Goal: Check status: Check status

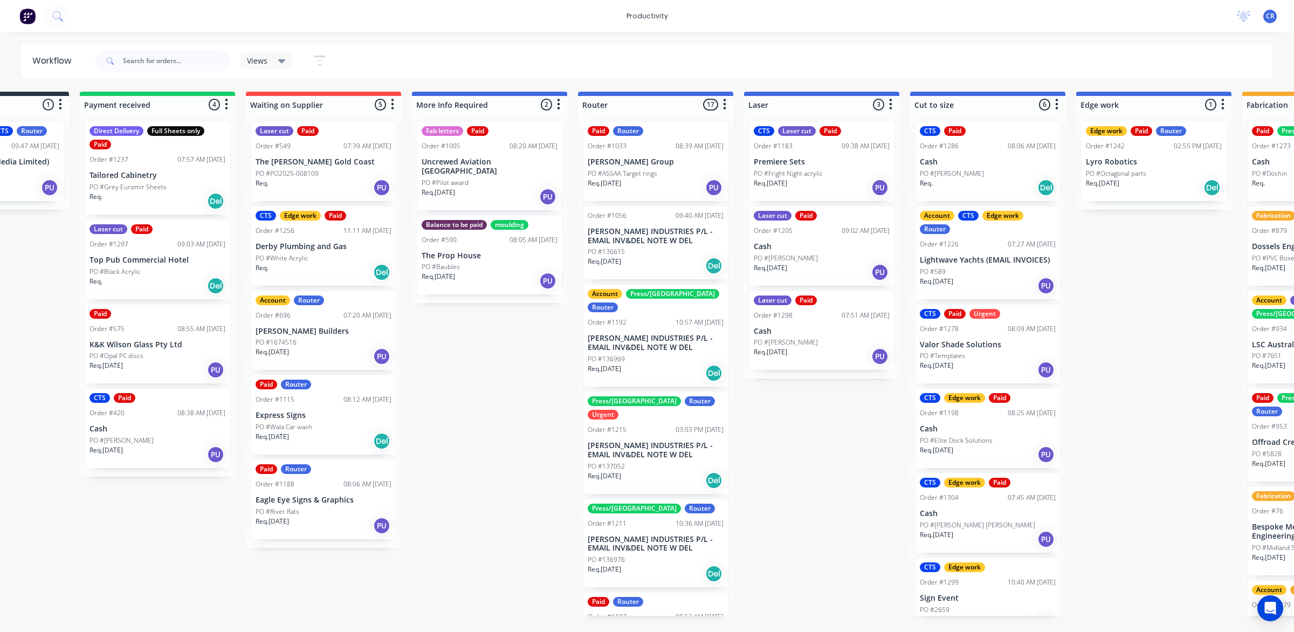
scroll to position [270, 0]
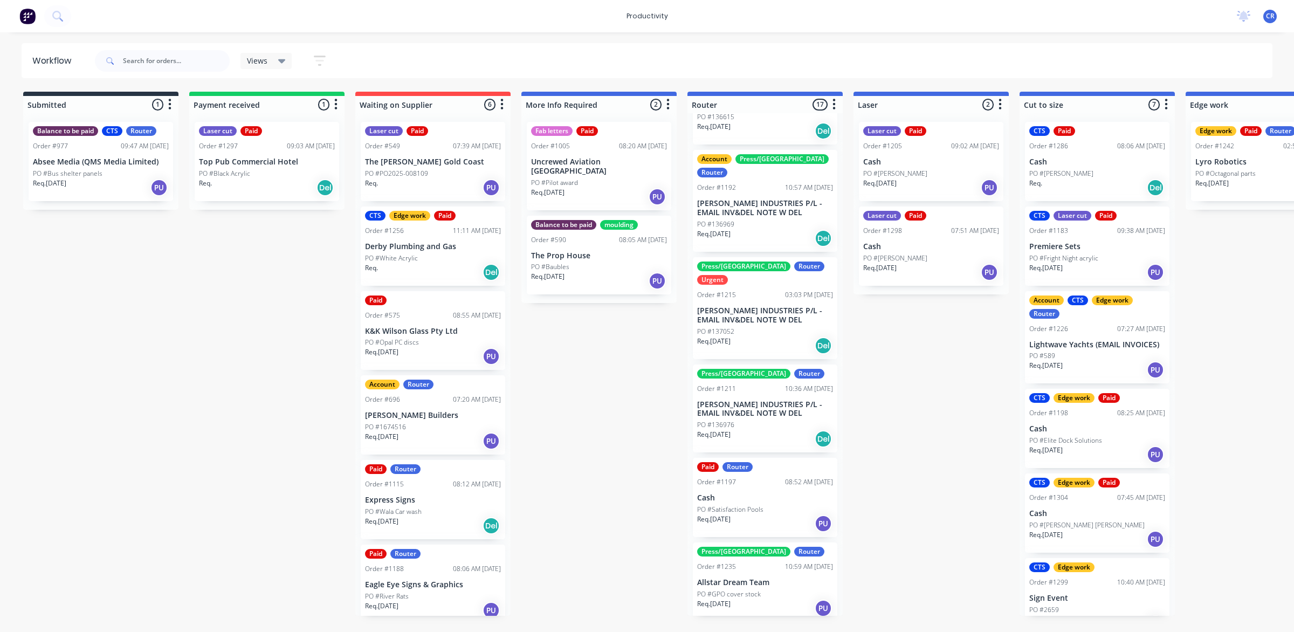
scroll to position [202, 0]
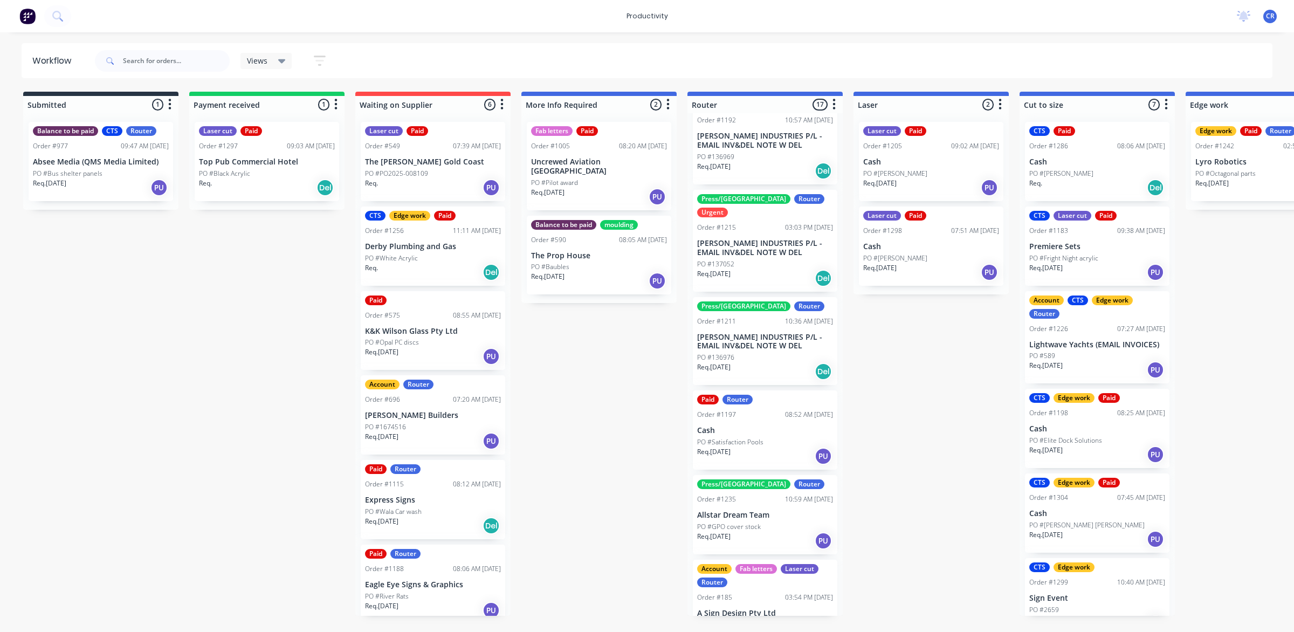
click at [768, 324] on div "Press/bend Router Order #1211 10:36 AM [DATE] [PERSON_NAME] INDUSTRIES P/L - EM…" at bounding box center [765, 341] width 145 height 88
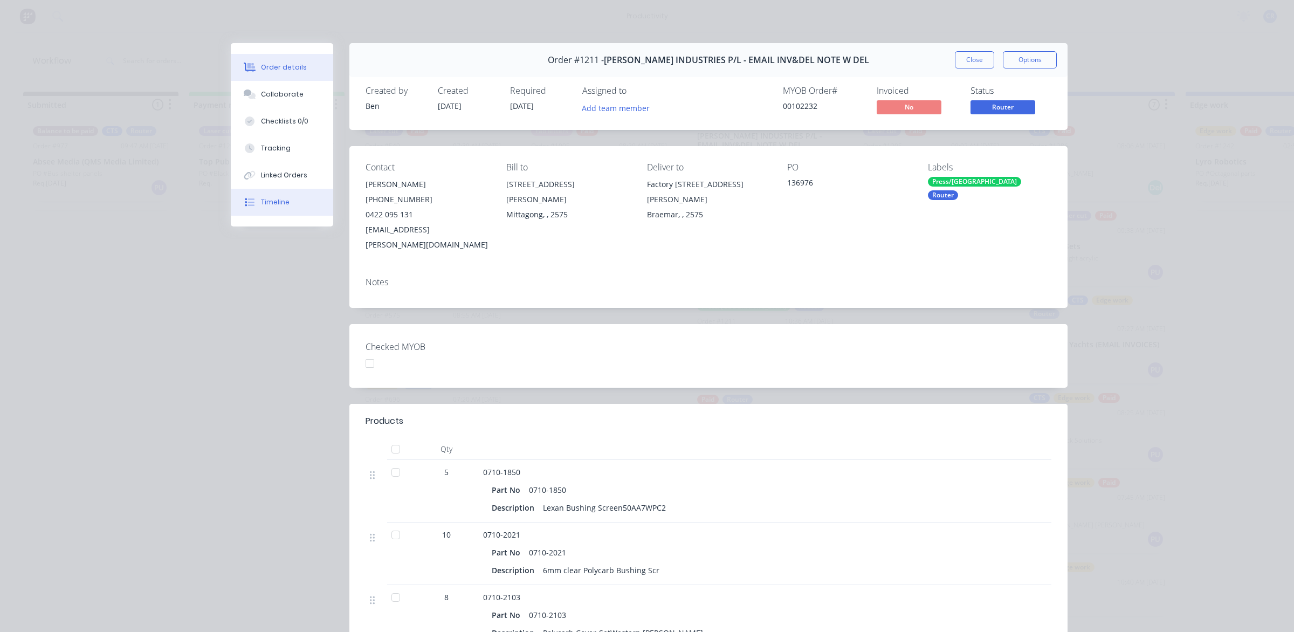
click at [270, 201] on div "Timeline" at bounding box center [275, 202] width 29 height 10
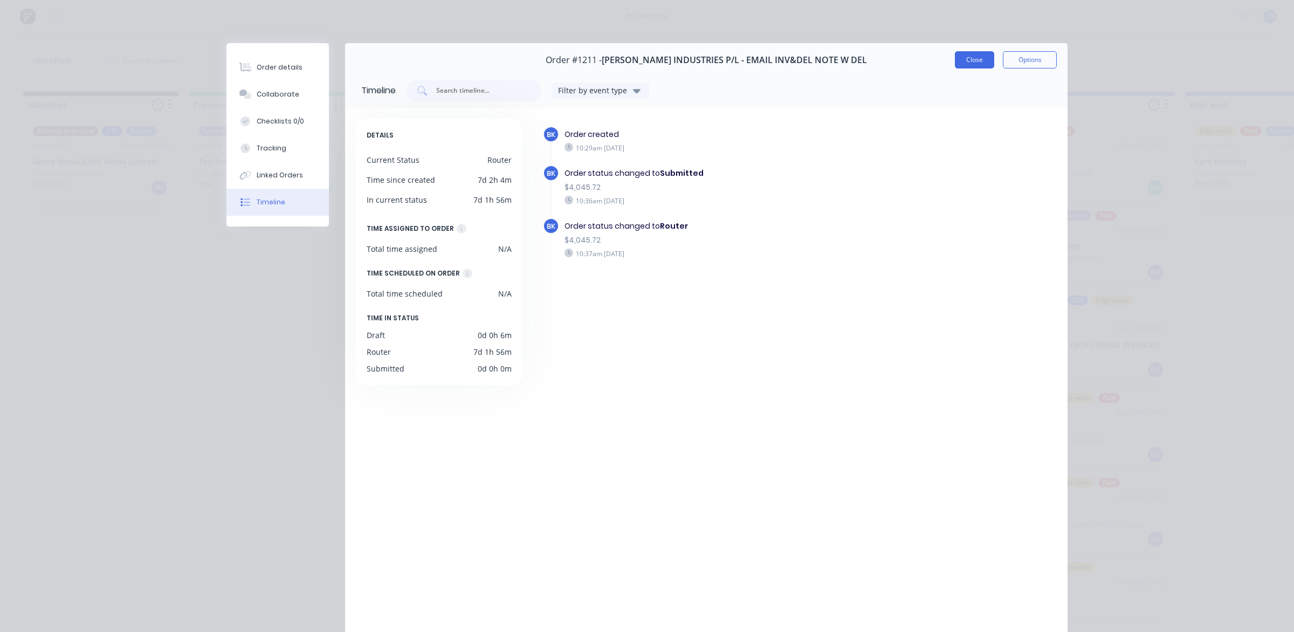
click at [979, 63] on button "Close" at bounding box center [974, 59] width 39 height 17
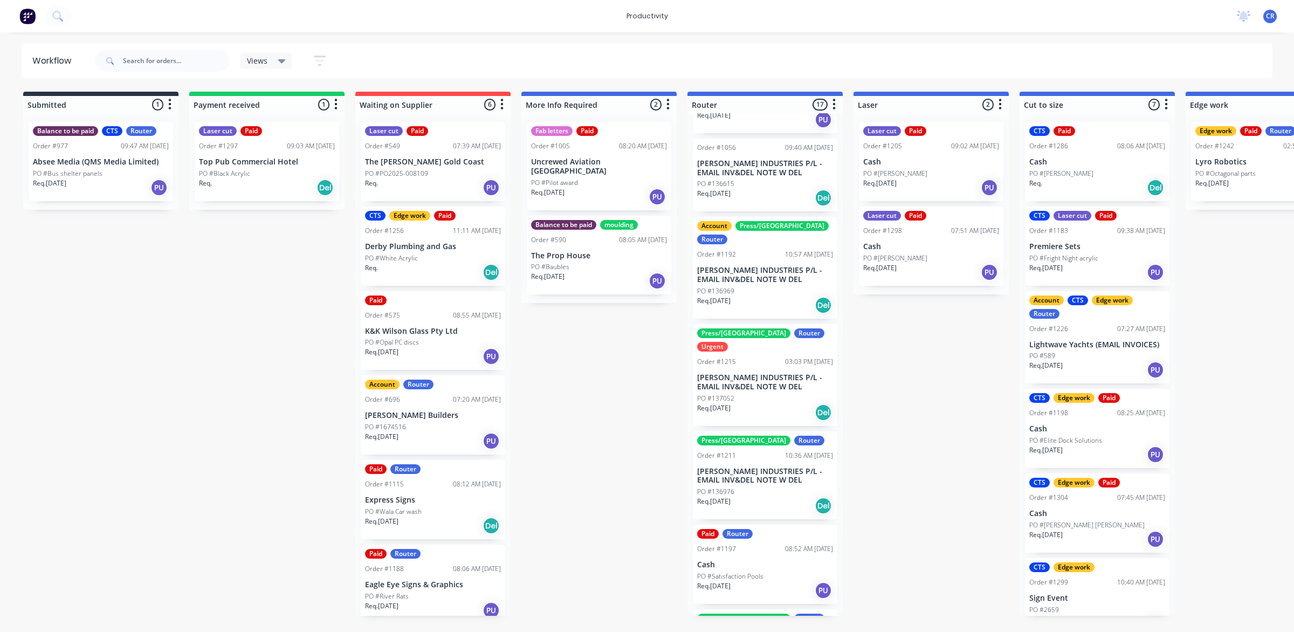
scroll to position [67, 0]
click at [753, 394] on div "PO #137052" at bounding box center [765, 399] width 136 height 10
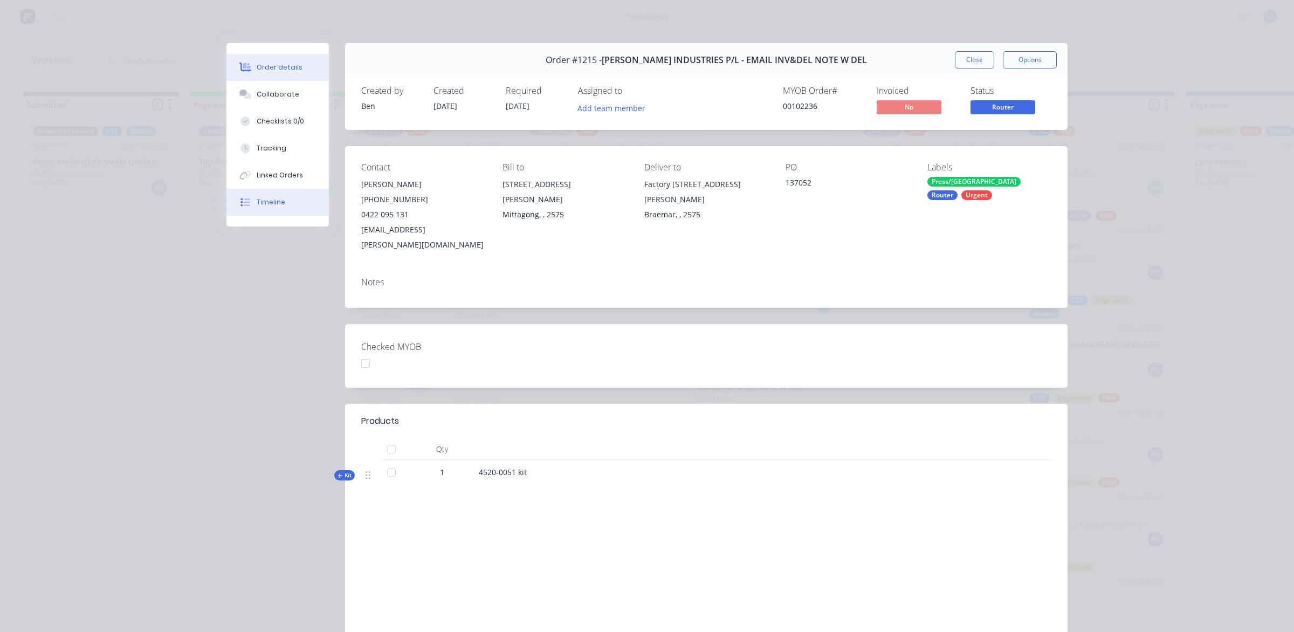
click at [290, 197] on button "Timeline" at bounding box center [277, 202] width 102 height 27
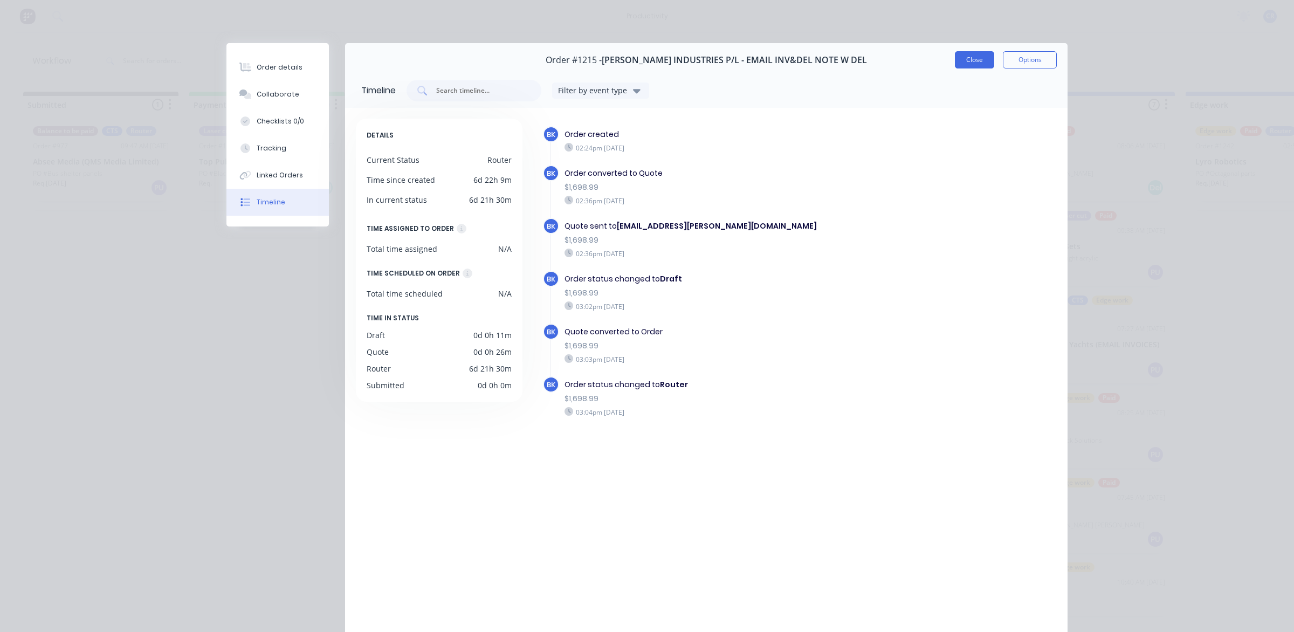
click at [966, 57] on button "Close" at bounding box center [974, 59] width 39 height 17
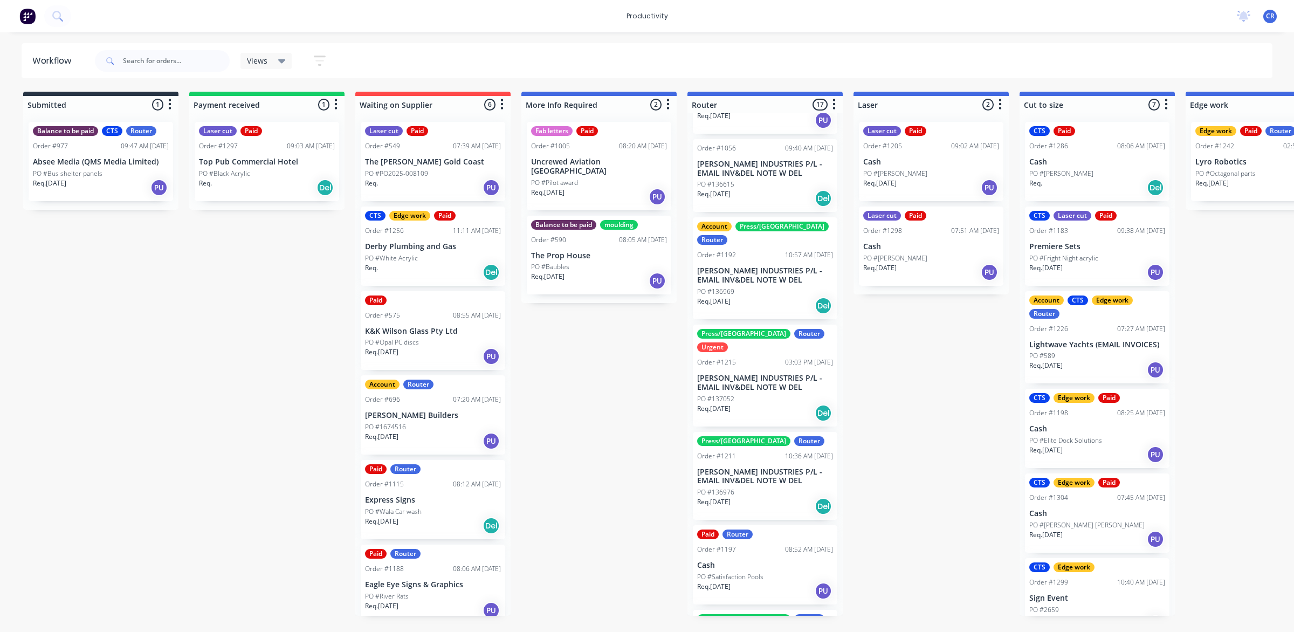
click at [763, 287] on div "PO #136969" at bounding box center [765, 292] width 136 height 10
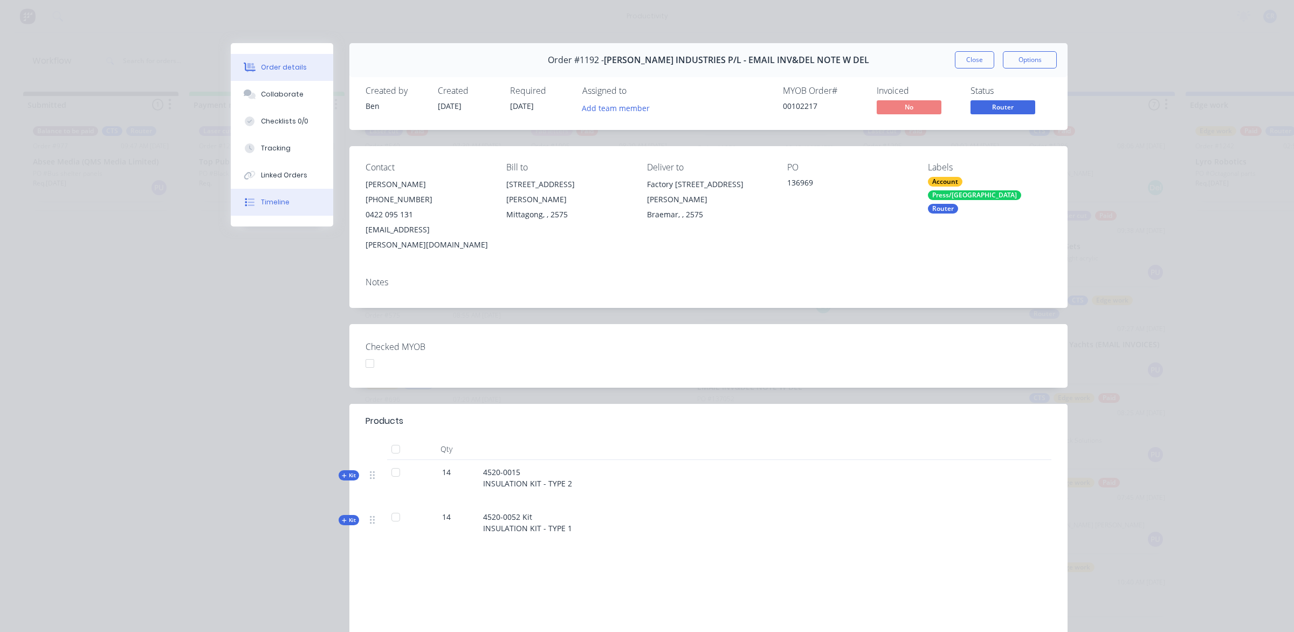
click at [287, 209] on button "Timeline" at bounding box center [282, 202] width 102 height 27
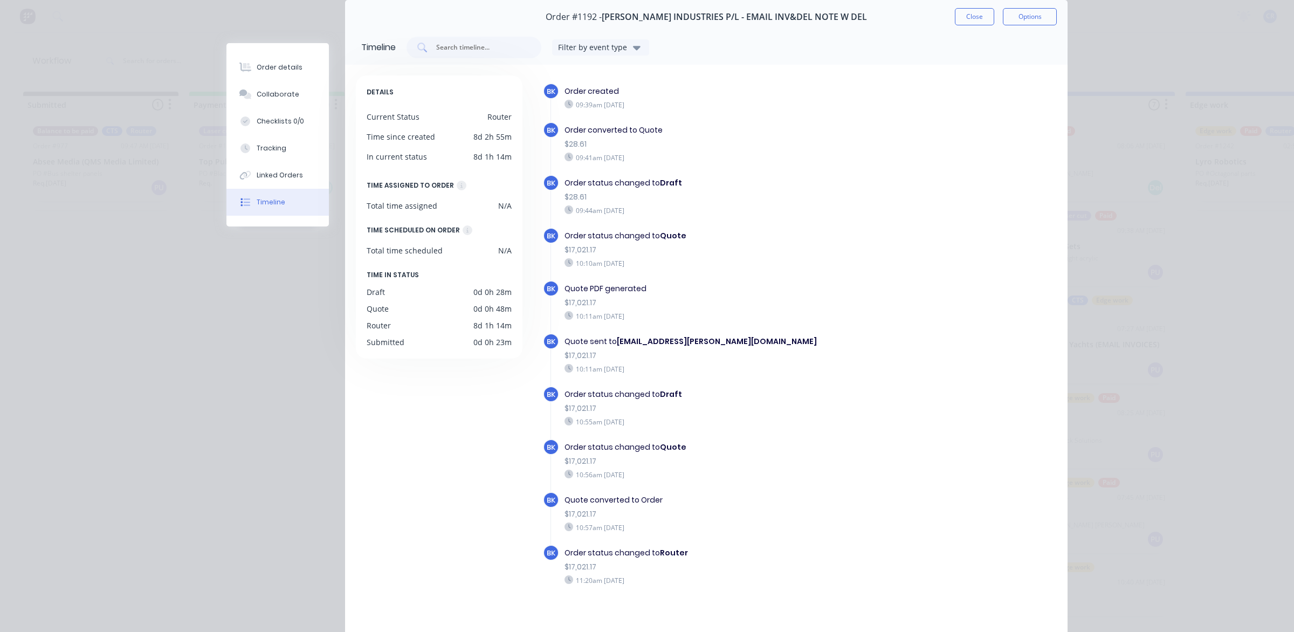
scroll to position [0, 0]
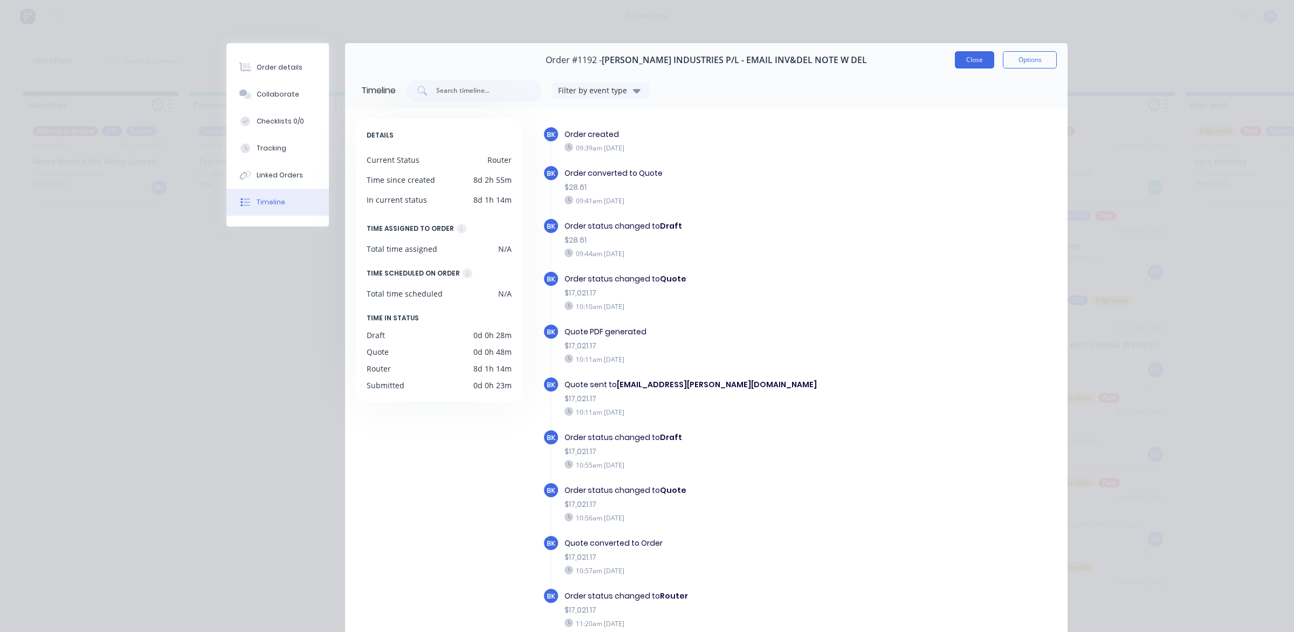
click at [972, 61] on button "Close" at bounding box center [974, 59] width 39 height 17
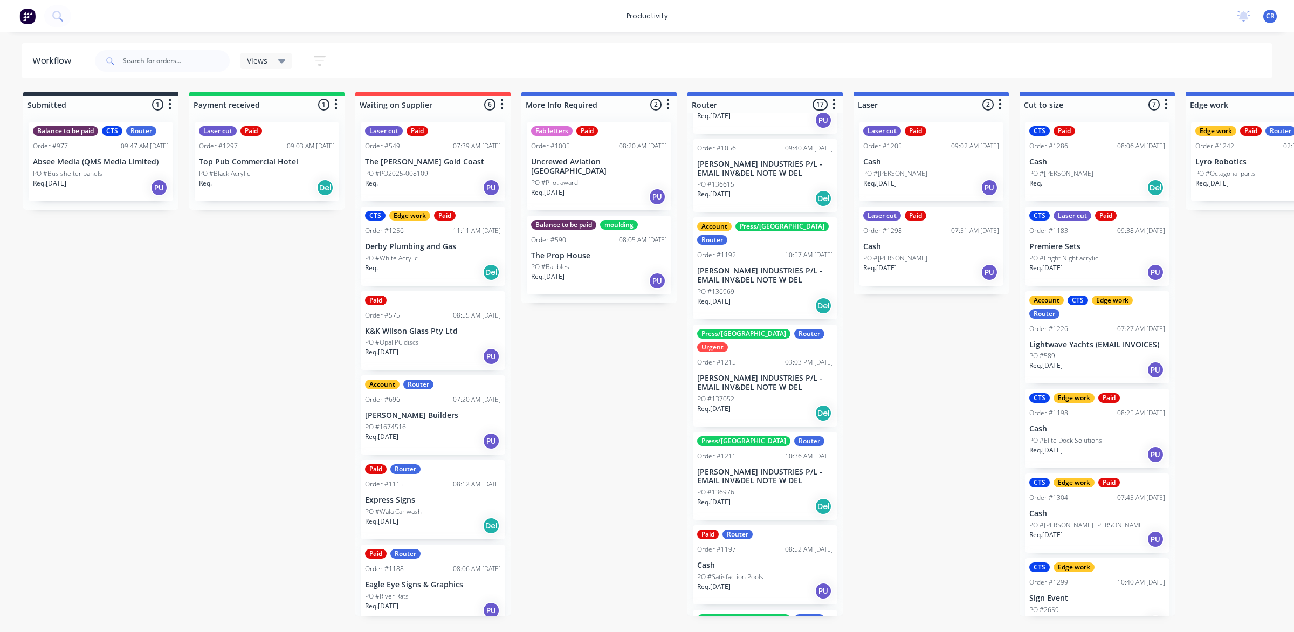
click at [754, 180] on div "PO #136615" at bounding box center [765, 185] width 136 height 10
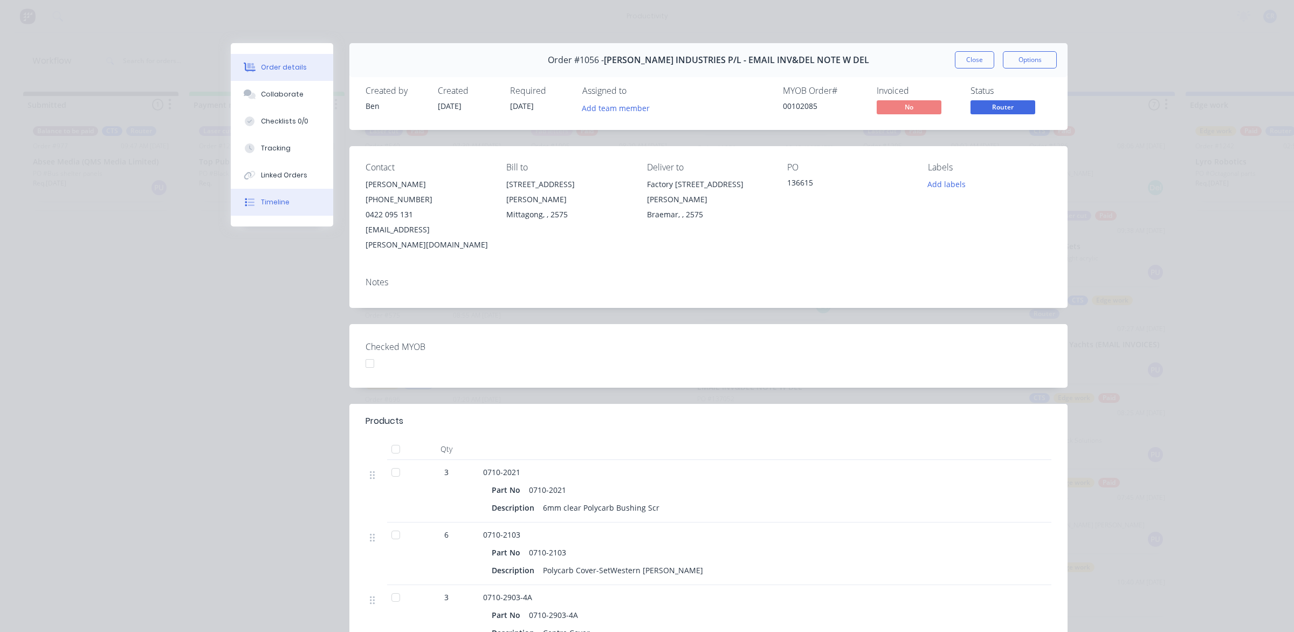
click at [289, 204] on button "Timeline" at bounding box center [282, 202] width 102 height 27
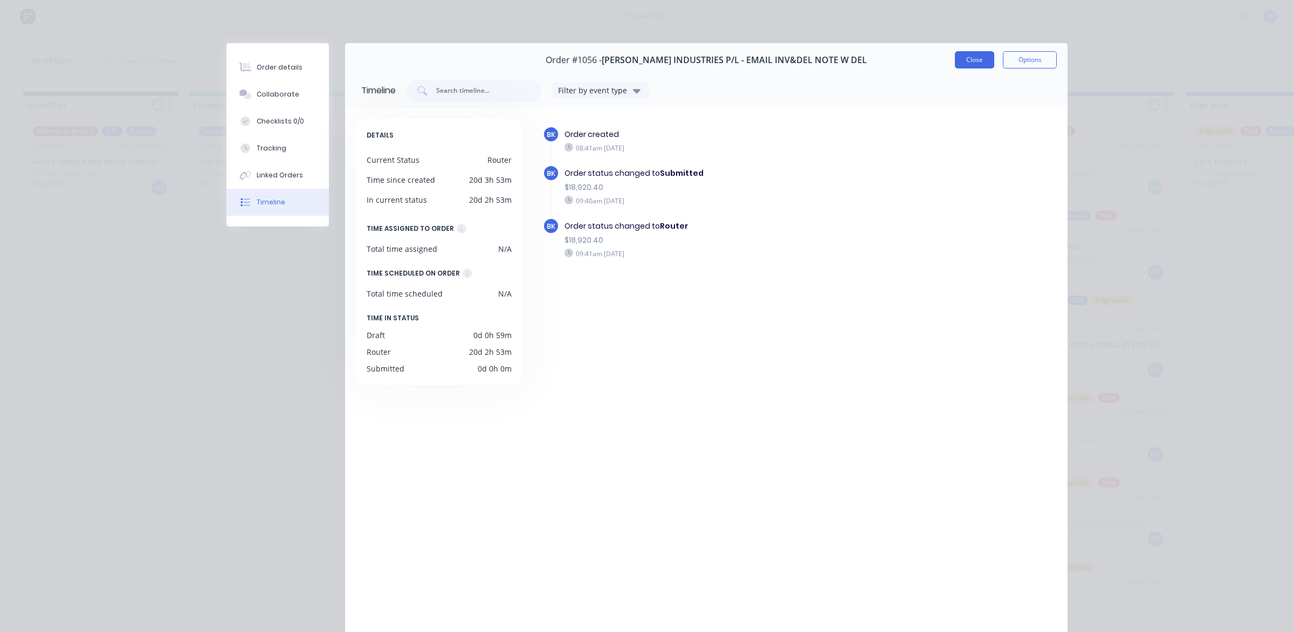
click at [974, 60] on button "Close" at bounding box center [974, 59] width 39 height 17
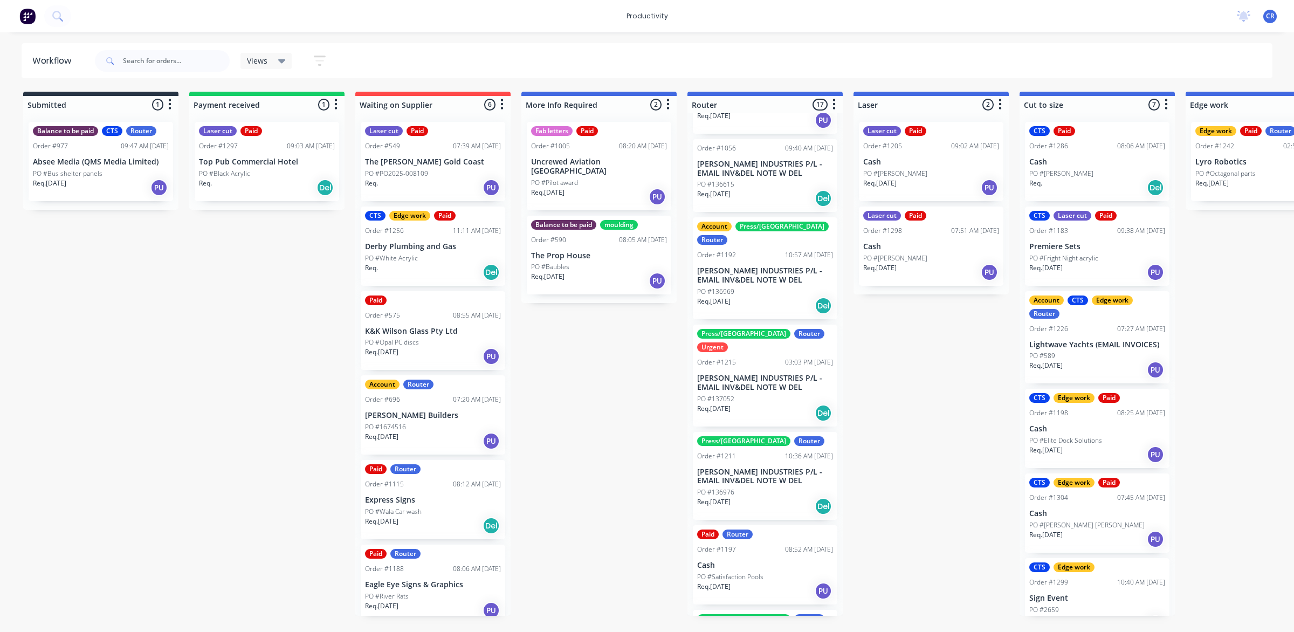
click at [754, 250] on div "Order #1192 10:57 AM [DATE]" at bounding box center [765, 255] width 136 height 10
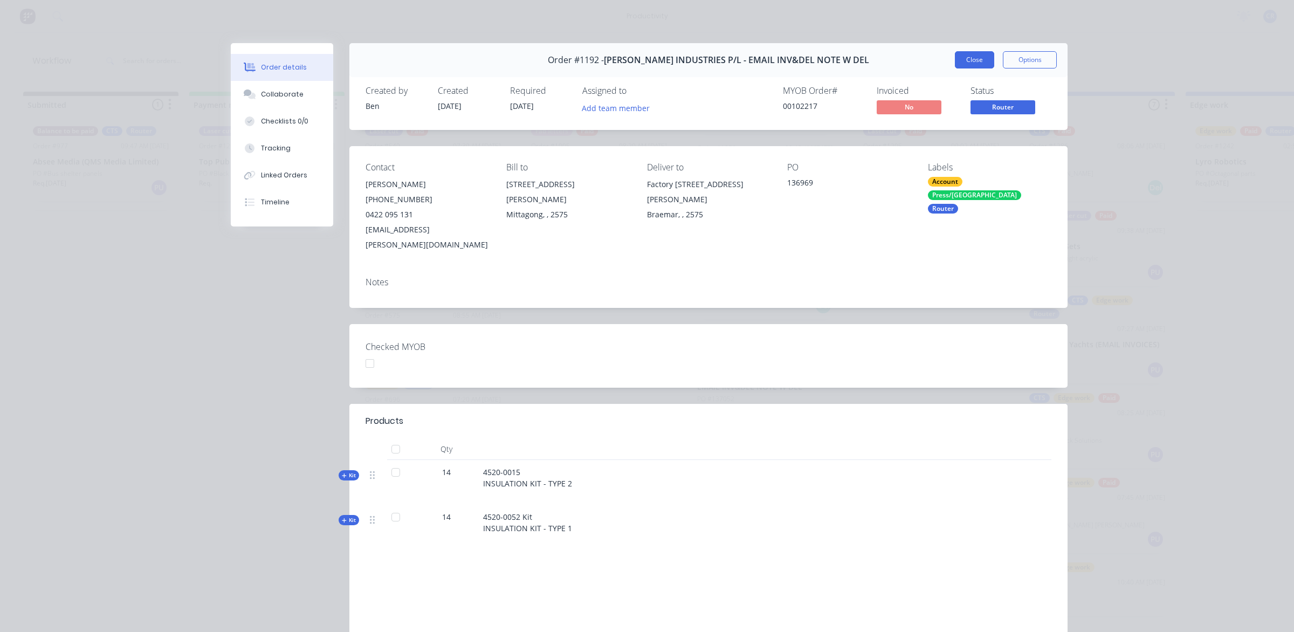
click at [964, 63] on button "Close" at bounding box center [974, 59] width 39 height 17
